Goal: Task Accomplishment & Management: Manage account settings

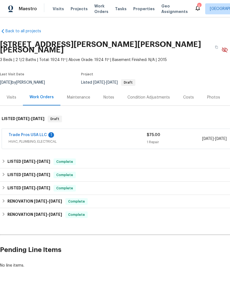
click at [41, 133] on link "Trade Pros USA LLC" at bounding box center [28, 135] width 38 height 4
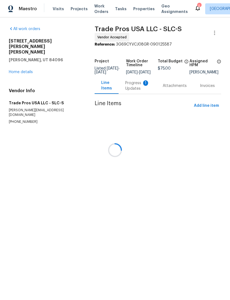
click at [174, 86] on div at bounding box center [115, 150] width 230 height 300
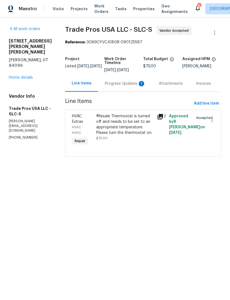
click at [126, 86] on div "Progress Updates 1" at bounding box center [125, 84] width 41 height 6
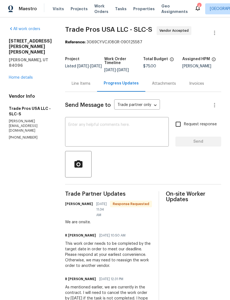
click at [23, 76] on link "Home details" at bounding box center [21, 78] width 24 height 4
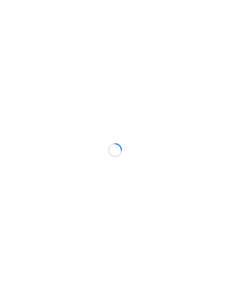
click at [33, 120] on div at bounding box center [115, 150] width 230 height 300
click at [33, 126] on div at bounding box center [115, 150] width 230 height 300
click at [33, 124] on div at bounding box center [115, 150] width 230 height 300
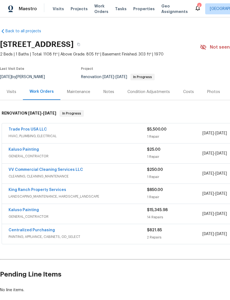
click at [32, 149] on link "Kaluso Painting" at bounding box center [24, 150] width 30 height 4
click at [36, 128] on link "Trade Pros USA LLC" at bounding box center [28, 129] width 38 height 4
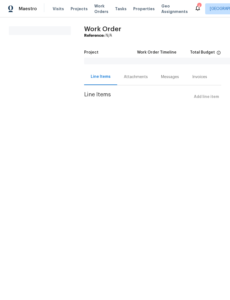
click at [137, 77] on div "Attachments" at bounding box center [136, 77] width 24 height 6
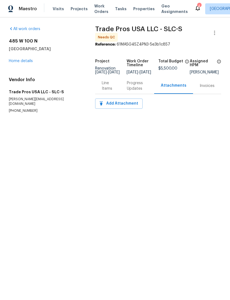
click at [134, 85] on div "Progress Updates" at bounding box center [137, 85] width 21 height 11
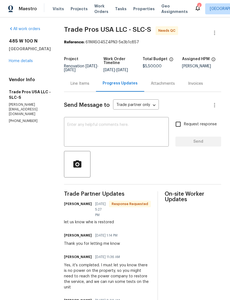
click at [92, 125] on textarea at bounding box center [116, 132] width 98 height 19
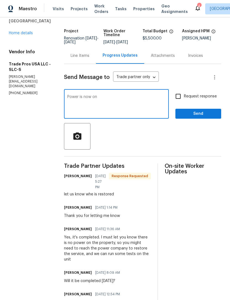
scroll to position [28, 0]
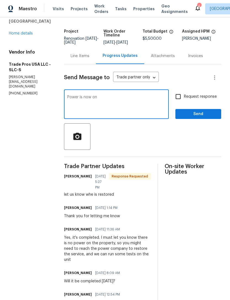
type textarea "Power is now on"
click at [180, 98] on input "Request response" at bounding box center [178, 97] width 12 height 12
checkbox input "true"
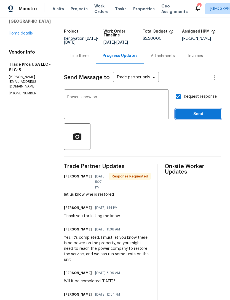
click at [204, 114] on span "Send" at bounding box center [198, 114] width 37 height 7
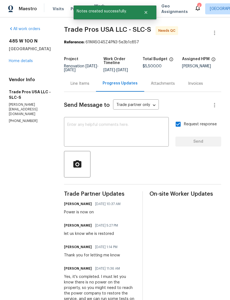
click at [85, 127] on textarea at bounding box center [116, 132] width 98 height 19
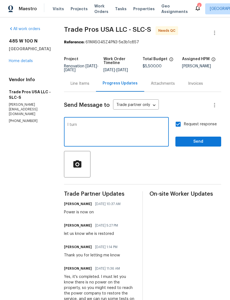
type textarea "I"
click at [23, 59] on link "Home details" at bounding box center [21, 61] width 24 height 4
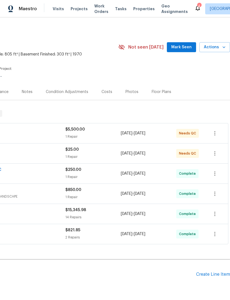
scroll to position [0, 82]
click at [180, 44] on span "Mark Seen" at bounding box center [181, 47] width 20 height 7
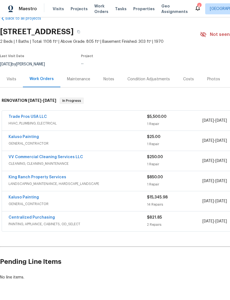
scroll to position [12, 0]
click at [109, 79] on div "Notes" at bounding box center [108, 80] width 11 height 6
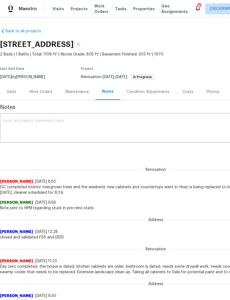
click at [43, 119] on textarea at bounding box center [155, 128] width 305 height 19
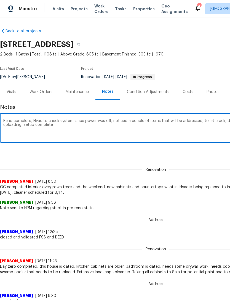
click at [34, 125] on textarea "Reno complete, Hvac to check system since power was off, noticed a couple of it…" at bounding box center [155, 128] width 305 height 19
click at [95, 127] on textarea "Reno complete, Hvac to check system since power was off, noticed a couple of it…" at bounding box center [155, 128] width 305 height 19
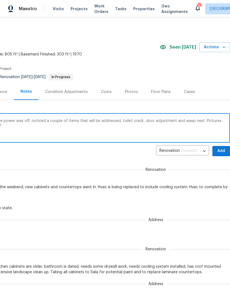
scroll to position [0, 82]
type textarea "Reno complete, Hvac to check system since power was off, noticed a couple of it…"
click at [220, 149] on span "Add" at bounding box center [221, 151] width 9 height 7
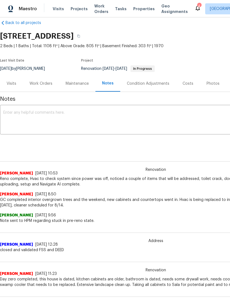
scroll to position [9, 0]
click at [42, 84] on div "Work Orders" at bounding box center [41, 84] width 23 height 6
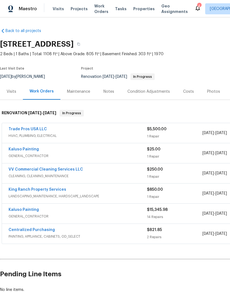
scroll to position [0, 0]
click at [91, 154] on span "GENERAL_CONTRACTOR" at bounding box center [78, 156] width 138 height 6
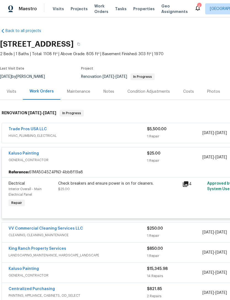
click at [98, 192] on div "Check breakers and ensure power is on for cleaners. $25.00" at bounding box center [119, 194] width 124 height 31
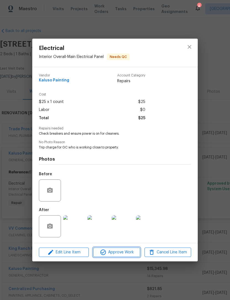
click at [120, 253] on span "Approve Work" at bounding box center [116, 252] width 43 height 7
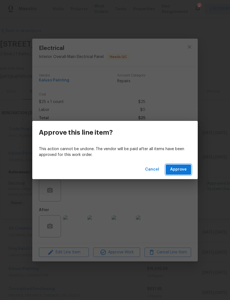
click at [185, 168] on span "Approve" at bounding box center [178, 169] width 17 height 7
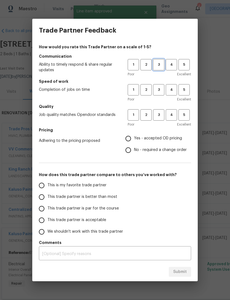
click at [161, 62] on span "3" at bounding box center [159, 65] width 10 height 6
click at [161, 87] on span "3" at bounding box center [159, 90] width 10 height 6
click at [161, 113] on span "3" at bounding box center [159, 115] width 10 height 6
click at [129, 139] on input "Yes - accepted OD pricing" at bounding box center [128, 139] width 12 height 12
radio input "true"
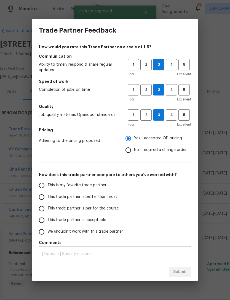
click at [43, 187] on input "This is my favorite trade partner" at bounding box center [42, 186] width 12 height 12
click at [180, 273] on span "Submit" at bounding box center [180, 271] width 14 height 7
radio input "true"
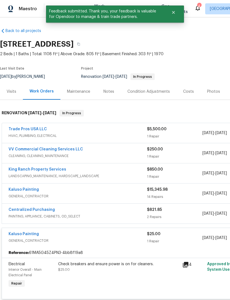
click at [104, 132] on div "Trade Pros USA LLC" at bounding box center [78, 129] width 138 height 7
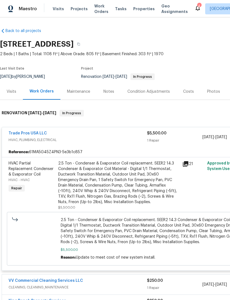
click at [111, 180] on div "2.5 Ton - Condenser & Evaporator Coil replacement. SEER2 14.3 Condenser & Evapo…" at bounding box center [118, 183] width 121 height 44
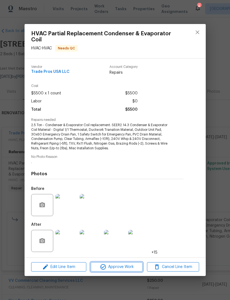
click at [120, 264] on span "Approve Work" at bounding box center [116, 266] width 49 height 7
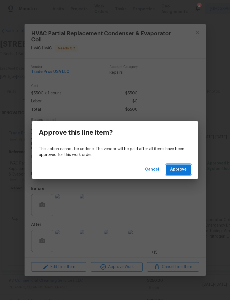
click at [183, 165] on button "Approve" at bounding box center [178, 169] width 25 height 10
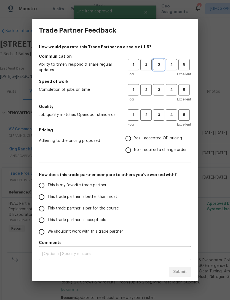
click at [159, 62] on span "3" at bounding box center [159, 65] width 10 height 6
click at [160, 87] on span "3" at bounding box center [159, 90] width 10 height 6
click at [160, 113] on span "3" at bounding box center [159, 115] width 10 height 6
click at [127, 138] on input "Yes - accepted OD pricing" at bounding box center [128, 139] width 12 height 12
radio input "true"
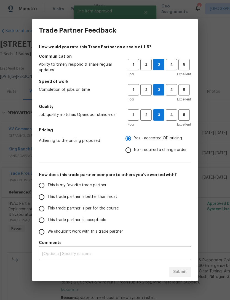
click at [41, 186] on input "This is my favorite trade partner" at bounding box center [42, 186] width 12 height 12
click at [180, 272] on span "Submit" at bounding box center [180, 271] width 14 height 7
radio input "true"
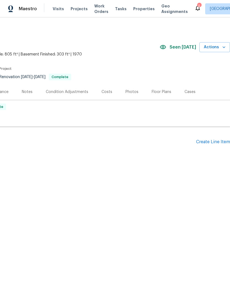
scroll to position [0, 82]
click at [211, 140] on div "Create Line Item" at bounding box center [213, 141] width 34 height 5
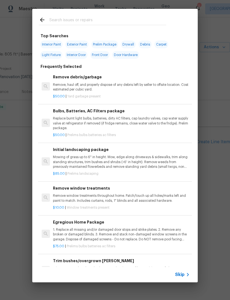
click at [185, 274] on icon at bounding box center [188, 274] width 7 height 7
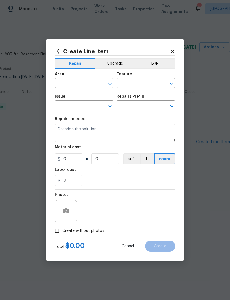
click at [80, 82] on input "text" at bounding box center [76, 83] width 43 height 9
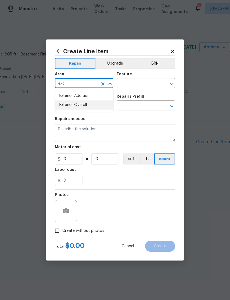
click at [81, 107] on li "Exterior Overall" at bounding box center [84, 104] width 58 height 9
type input "Exterior Overall"
click at [149, 81] on input "text" at bounding box center [138, 83] width 43 height 9
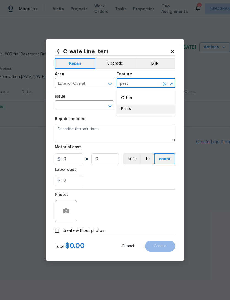
click at [140, 110] on li "Pests" at bounding box center [146, 109] width 58 height 9
type input "Pests"
click at [87, 107] on input "text" at bounding box center [76, 106] width 43 height 9
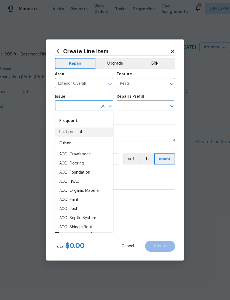
click at [74, 135] on li "Pest present" at bounding box center [84, 131] width 58 height 9
type input "Pest present"
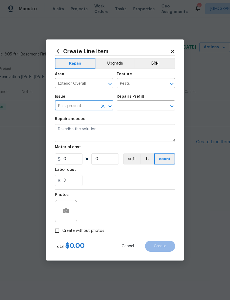
click at [149, 106] on input "text" at bounding box center [138, 106] width 43 height 9
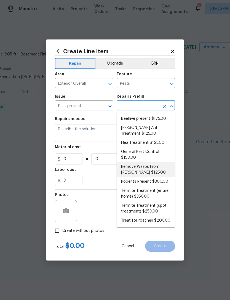
click at [154, 166] on li "Remove Wasps From [PERSON_NAME] $125.00" at bounding box center [146, 169] width 58 height 15
type input "Remove Wasps From [PERSON_NAME] $125.00"
type textarea "Remove Wasps From [PERSON_NAME]"
type input "1"
type input "Remove Wasps From [PERSON_NAME] $125.00"
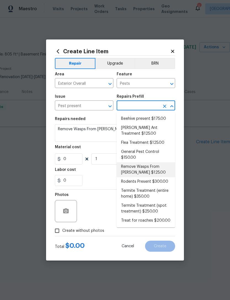
type input "125"
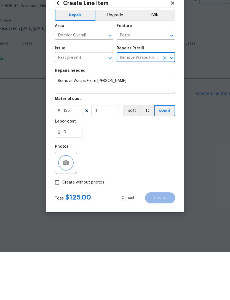
click at [66, 208] on icon "button" at bounding box center [66, 210] width 6 height 5
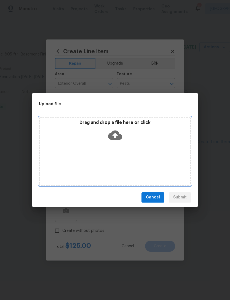
click at [119, 134] on icon at bounding box center [115, 134] width 14 height 9
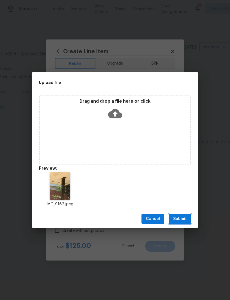
click at [179, 220] on span "Submit" at bounding box center [180, 218] width 14 height 7
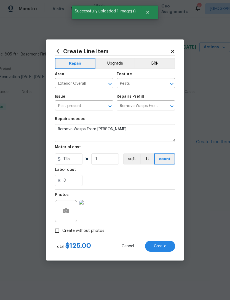
click at [162, 249] on button "Create" at bounding box center [160, 245] width 30 height 11
type input "0"
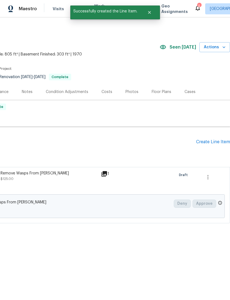
click at [212, 142] on div "Create Line Item" at bounding box center [213, 141] width 34 height 5
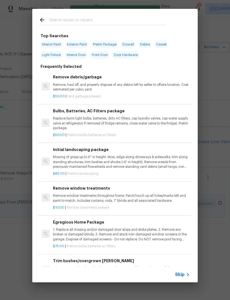
click at [179, 277] on div "Skip" at bounding box center [183, 274] width 16 height 7
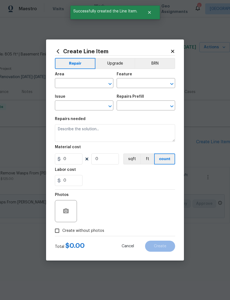
click at [79, 82] on input "text" at bounding box center [76, 83] width 43 height 9
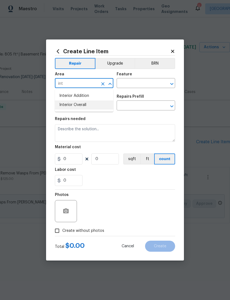
click at [80, 106] on li "Interior Overall" at bounding box center [84, 104] width 58 height 9
type input "Interior Overall"
click at [143, 80] on input "text" at bounding box center [138, 83] width 43 height 9
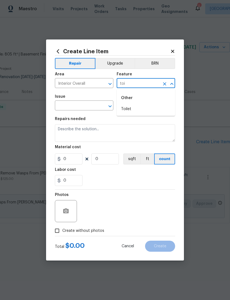
click at [137, 109] on li "Toilet" at bounding box center [146, 109] width 58 height 9
type input "Toilet"
click at [90, 106] on input "text" at bounding box center [76, 106] width 43 height 9
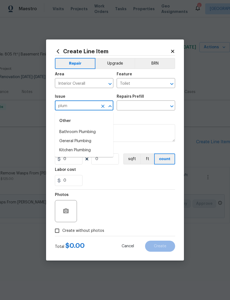
click at [81, 140] on li "General Plumbing" at bounding box center [84, 141] width 58 height 9
type input "General Plumbing"
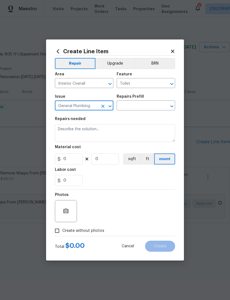
click at [103, 106] on icon "Clear" at bounding box center [102, 106] width 3 height 3
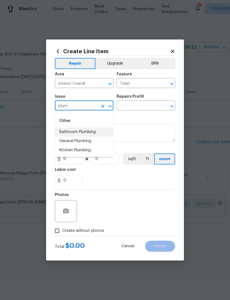
click at [77, 131] on li "Bathroom Plumbing" at bounding box center [84, 131] width 58 height 9
type input "Bathroom Plumbing"
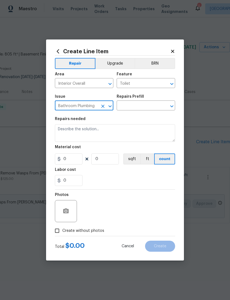
click at [145, 108] on input "text" at bounding box center [138, 106] width 43 height 9
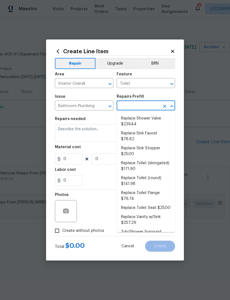
scroll to position [248, 0]
click at [148, 174] on li "Replace Toilet (round) $141.98" at bounding box center [146, 181] width 58 height 15
type input "Replace Toilet (round) $141.98"
type input "Plumbing"
type textarea "Remove the existing toilet, prep the flange, install a new standard round toile…"
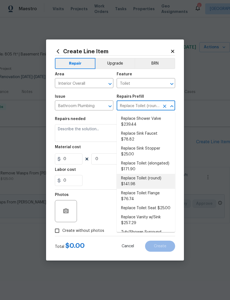
type input "1"
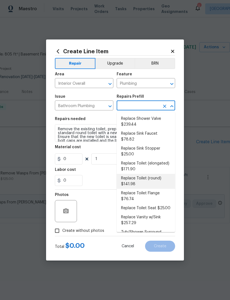
type input "Replace Toilet (round) $141.98"
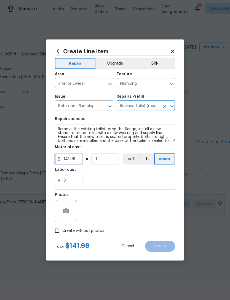
click at [78, 159] on input "141.98" at bounding box center [69, 158] width 28 height 11
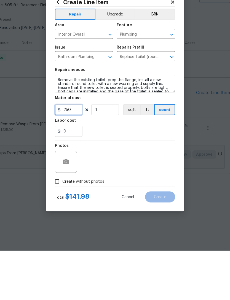
type input "250"
click at [63, 208] on icon "button" at bounding box center [66, 210] width 6 height 5
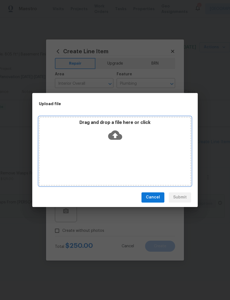
click at [117, 133] on icon at bounding box center [115, 134] width 14 height 9
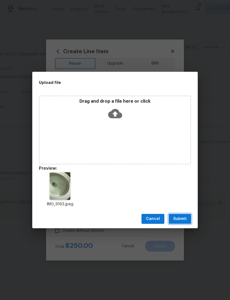
click at [187, 215] on button "Submit" at bounding box center [180, 219] width 22 height 10
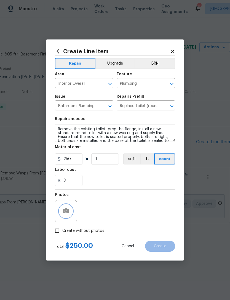
scroll to position [0, 0]
click at [67, 211] on icon "button" at bounding box center [66, 210] width 6 height 5
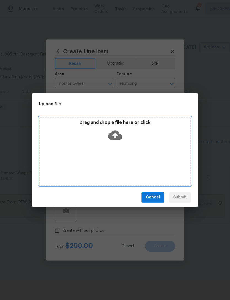
click at [119, 132] on icon at bounding box center [115, 135] width 14 height 14
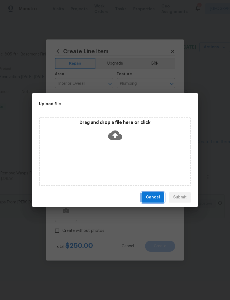
click at [154, 196] on span "Cancel" at bounding box center [153, 197] width 14 height 7
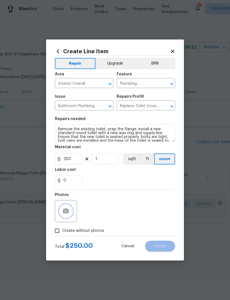
click at [67, 213] on icon "button" at bounding box center [66, 210] width 6 height 5
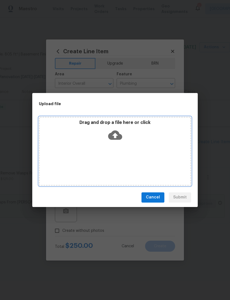
click at [118, 134] on icon at bounding box center [115, 134] width 14 height 9
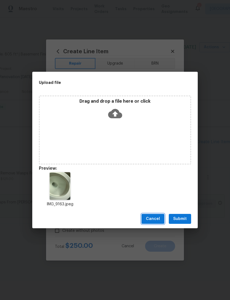
click at [149, 222] on button "Cancel" at bounding box center [152, 219] width 23 height 10
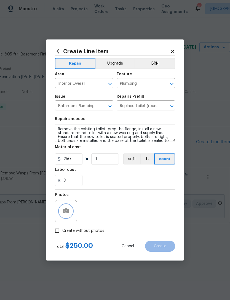
click at [64, 217] on button "button" at bounding box center [65, 210] width 13 height 13
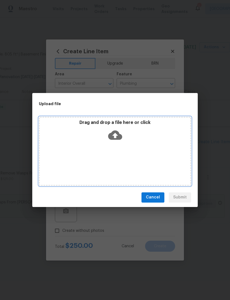
click at [117, 134] on icon at bounding box center [115, 134] width 14 height 9
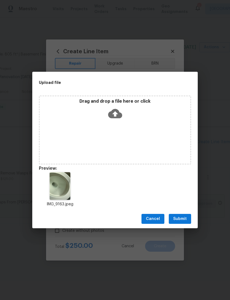
click at [181, 220] on span "Submit" at bounding box center [180, 218] width 14 height 7
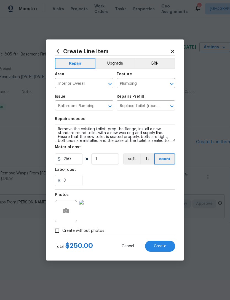
click at [161, 246] on span "Create" at bounding box center [160, 246] width 12 height 4
type input "0"
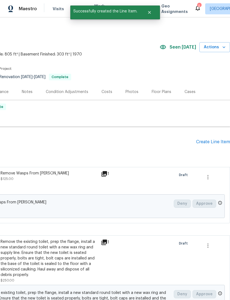
click at [208, 143] on div "Create Line Item" at bounding box center [213, 141] width 34 height 5
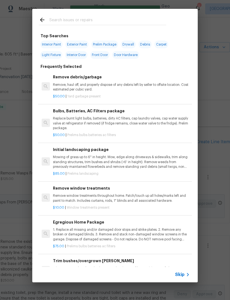
click at [184, 275] on span "Skip" at bounding box center [179, 275] width 9 height 6
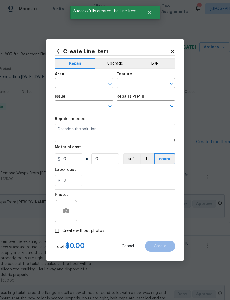
click at [77, 82] on input "text" at bounding box center [76, 83] width 43 height 9
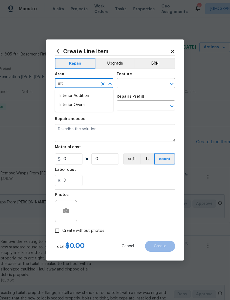
click at [80, 103] on li "Interior Overall" at bounding box center [84, 104] width 58 height 9
type input "Interior Overall"
click at [141, 84] on input "text" at bounding box center [138, 83] width 43 height 9
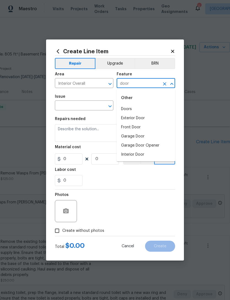
click at [129, 109] on li "Doors" at bounding box center [146, 109] width 58 height 9
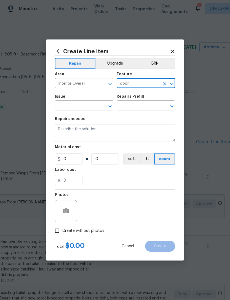
type input "Doors"
click at [81, 105] on input "text" at bounding box center [76, 106] width 43 height 9
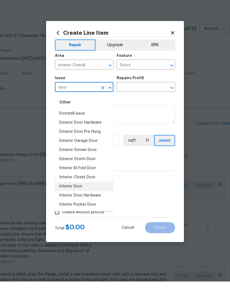
click at [80, 200] on li "Interior Door" at bounding box center [84, 204] width 58 height 9
type input "Interior Door"
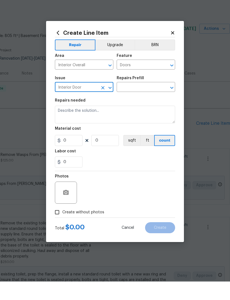
click at [150, 102] on input "text" at bounding box center [138, 106] width 43 height 9
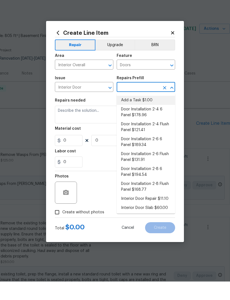
click at [144, 114] on li "Add a Task $1.00" at bounding box center [146, 118] width 58 height 9
type input "Add a Task $1.00"
type input "Interior Door"
type textarea "HPM to detail"
type input "1"
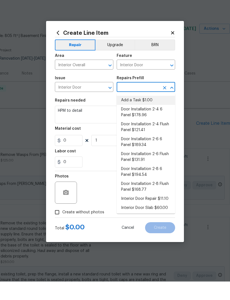
type input "Add a Task $1.00"
type input "1"
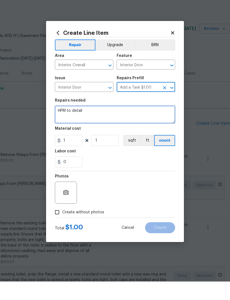
click at [72, 124] on textarea "HPM to detail" at bounding box center [115, 133] width 120 height 18
click at [70, 124] on textarea "HPM to detail" at bounding box center [115, 133] width 120 height 18
click at [71, 124] on textarea "HPM to detail" at bounding box center [115, 133] width 120 height 18
type textarea "Adjust kitchen door to close smoothly"
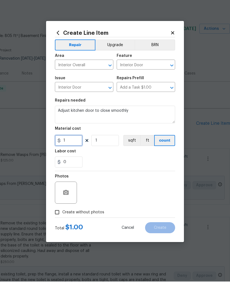
click at [70, 153] on input "1" at bounding box center [69, 158] width 28 height 11
type input "75"
click at [63, 208] on icon "button" at bounding box center [66, 211] width 7 height 7
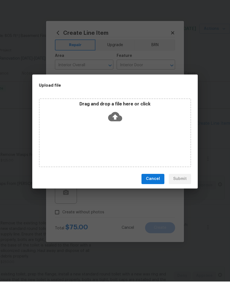
scroll to position [18, 0]
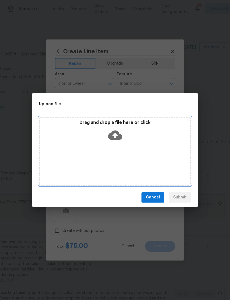
click at [115, 135] on icon at bounding box center [115, 135] width 14 height 14
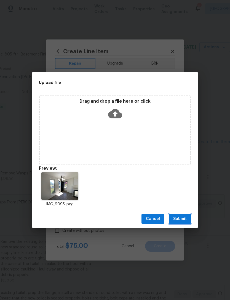
click at [180, 218] on span "Submit" at bounding box center [180, 218] width 14 height 7
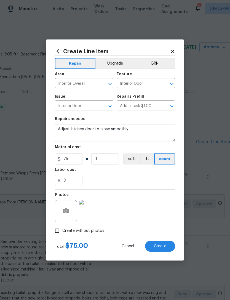
click at [163, 245] on span "Create" at bounding box center [160, 246] width 12 height 4
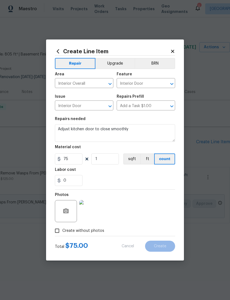
type input "0"
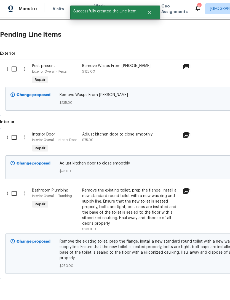
scroll to position [107, 0]
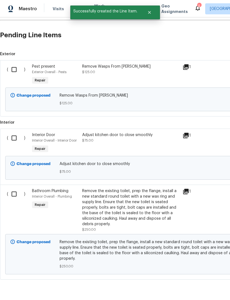
click at [18, 137] on input "checkbox" at bounding box center [16, 138] width 16 height 12
checkbox input "true"
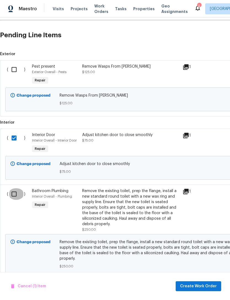
click at [16, 193] on input "checkbox" at bounding box center [16, 194] width 16 height 12
checkbox input "true"
click at [194, 285] on span "Create Work Order" at bounding box center [198, 286] width 37 height 7
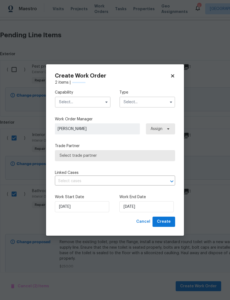
checkbox input "false"
click at [82, 101] on input "text" at bounding box center [83, 102] width 56 height 11
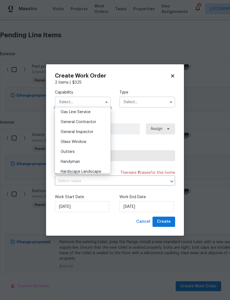
scroll to position [257, 0]
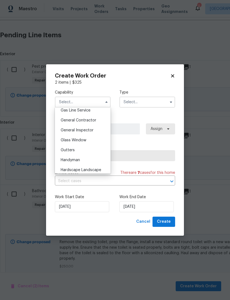
click at [86, 121] on span "General Contractor" at bounding box center [79, 120] width 36 height 4
type input "General Contractor"
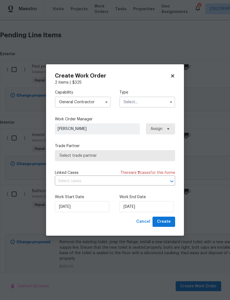
click at [95, 156] on span "Select trade partner" at bounding box center [115, 156] width 111 height 6
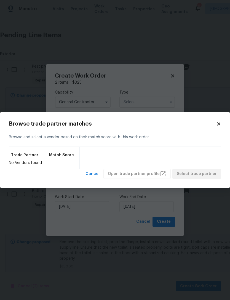
click at [220, 123] on icon at bounding box center [218, 123] width 3 height 3
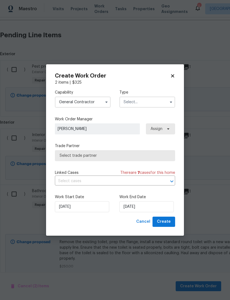
click at [142, 103] on input "text" at bounding box center [147, 102] width 56 height 11
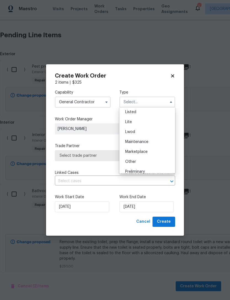
scroll to position [60, 0]
click at [135, 114] on span "Listed" at bounding box center [130, 113] width 11 height 4
type input "Listed"
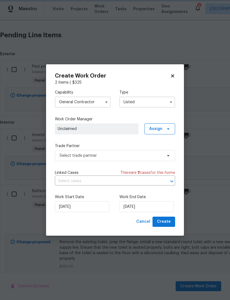
scroll to position [0, 0]
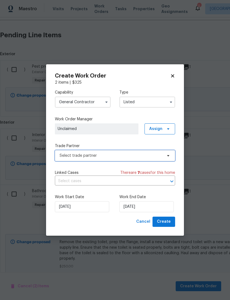
click at [89, 156] on span "Select trade partner" at bounding box center [111, 156] width 103 height 6
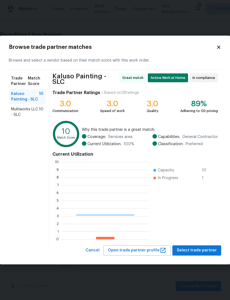
scroll to position [77, 87]
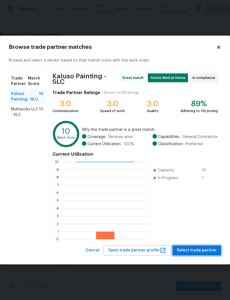
click at [194, 252] on span "Select trade partner" at bounding box center [197, 250] width 40 height 7
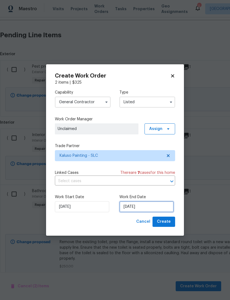
click at [140, 210] on input "[DATE]" at bounding box center [146, 206] width 54 height 11
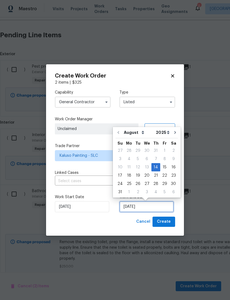
scroll to position [10, 0]
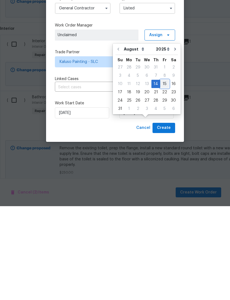
click at [163, 174] on div "15" at bounding box center [164, 178] width 9 height 8
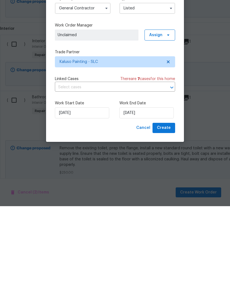
type input "[DATE]"
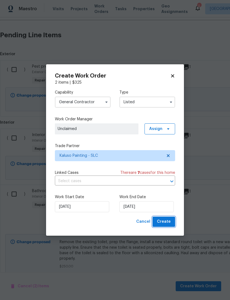
click at [168, 220] on span "Create" at bounding box center [164, 221] width 14 height 7
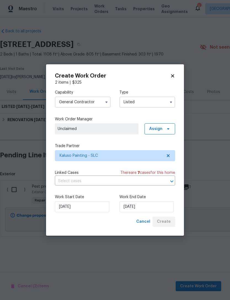
scroll to position [0, 0]
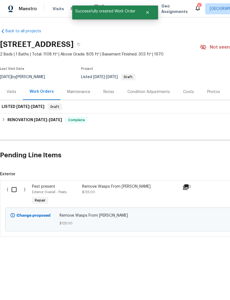
click at [14, 191] on input "checkbox" at bounding box center [16, 190] width 16 height 12
click at [193, 289] on span "Create Work Order" at bounding box center [198, 286] width 37 height 7
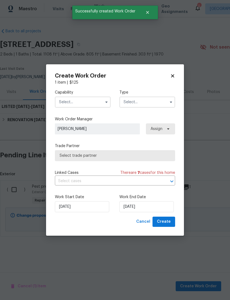
checkbox input "false"
click at [81, 104] on input "text" at bounding box center [83, 102] width 56 height 11
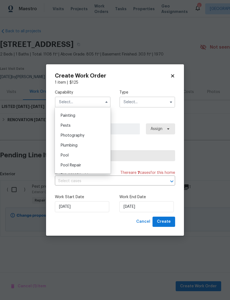
scroll to position [461, 0]
click at [74, 128] on div "Pests" at bounding box center [82, 126] width 53 height 10
type input "Pests"
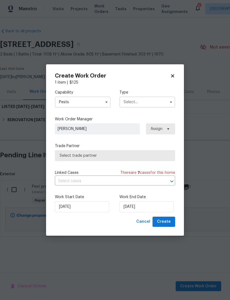
click at [150, 102] on input "text" at bounding box center [147, 102] width 56 height 11
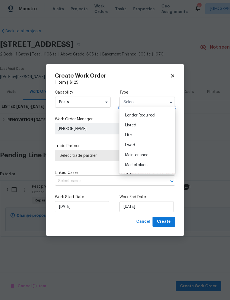
scroll to position [49, 0]
click at [137, 124] on div "Listed" at bounding box center [147, 125] width 53 height 10
type input "Listed"
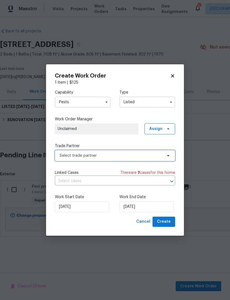
click at [76, 156] on span "Select trade partner" at bounding box center [111, 156] width 103 height 6
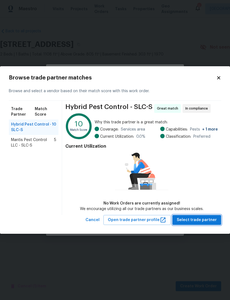
click at [193, 221] on span "Select trade partner" at bounding box center [197, 219] width 40 height 7
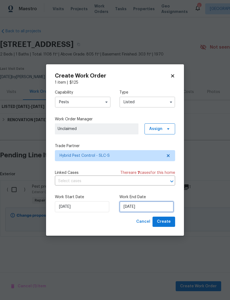
click at [138, 208] on input "[DATE]" at bounding box center [146, 206] width 54 height 11
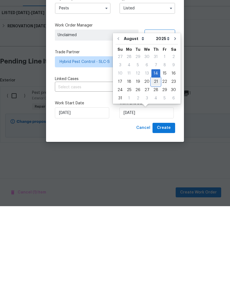
click at [153, 172] on div "21" at bounding box center [155, 176] width 9 height 8
type input "[DATE]"
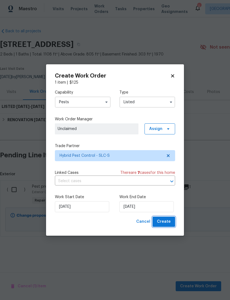
click at [165, 222] on span "Create" at bounding box center [164, 221] width 14 height 7
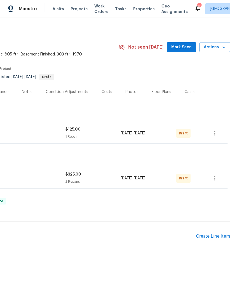
scroll to position [0, 82]
click at [218, 133] on icon "button" at bounding box center [215, 133] width 7 height 7
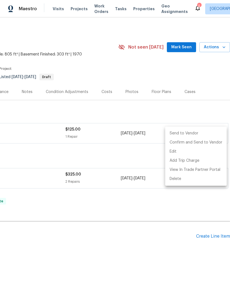
click at [197, 134] on li "Send to Vendor" at bounding box center [196, 133] width 62 height 9
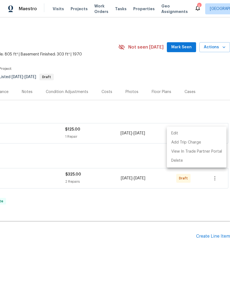
click at [216, 179] on div at bounding box center [115, 150] width 230 height 300
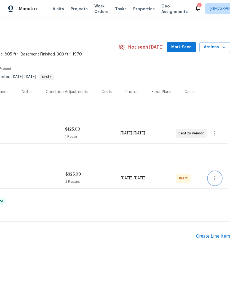
click at [216, 179] on icon "button" at bounding box center [215, 178] width 7 height 7
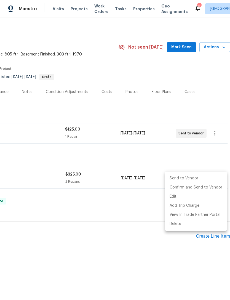
click at [205, 180] on li "Send to Vendor" at bounding box center [196, 178] width 62 height 9
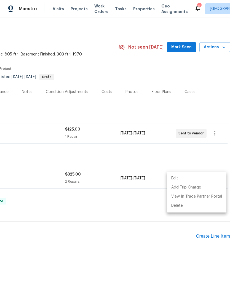
click at [134, 255] on div at bounding box center [115, 150] width 230 height 300
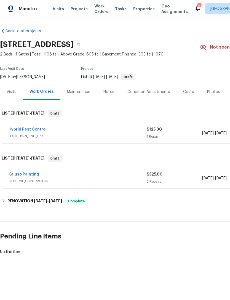
scroll to position [0, 0]
